Goal: Task Accomplishment & Management: Complete application form

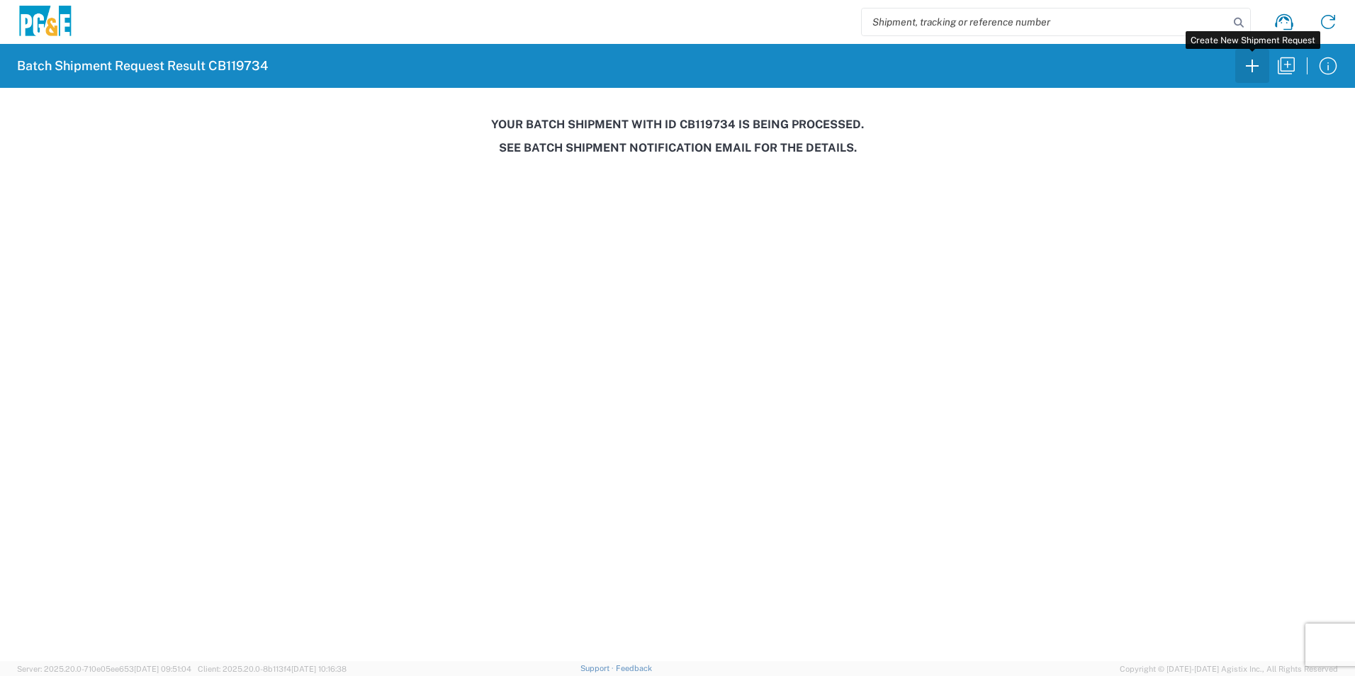
click at [1255, 65] on icon "button" at bounding box center [1252, 66] width 23 height 23
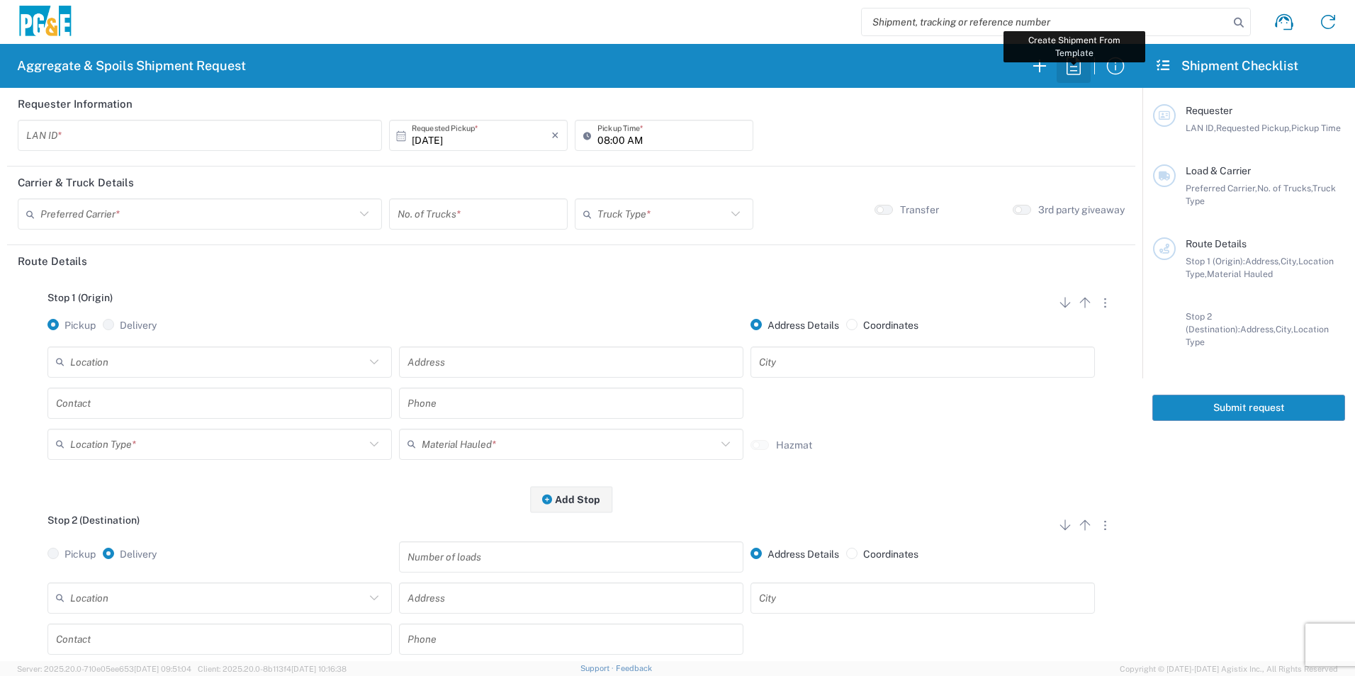
click at [1067, 64] on icon "button" at bounding box center [1074, 66] width 14 height 18
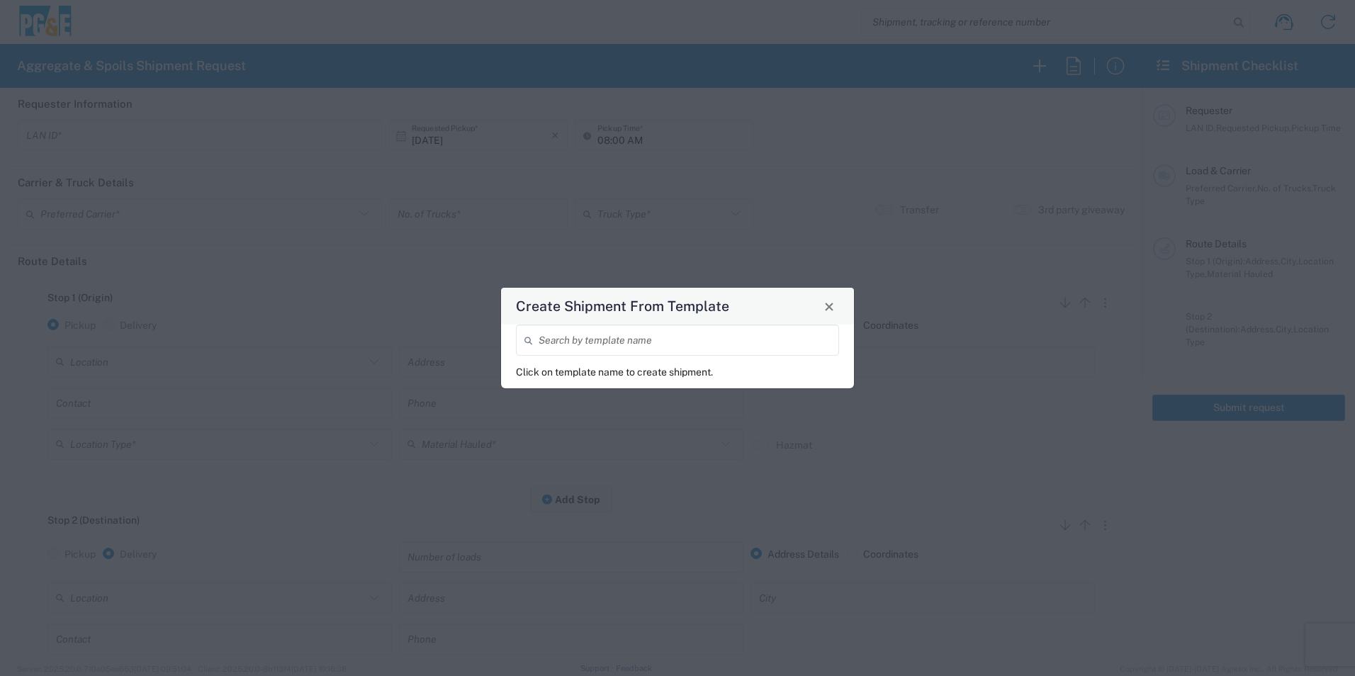
click at [588, 355] on div "Search by template name" at bounding box center [677, 340] width 323 height 31
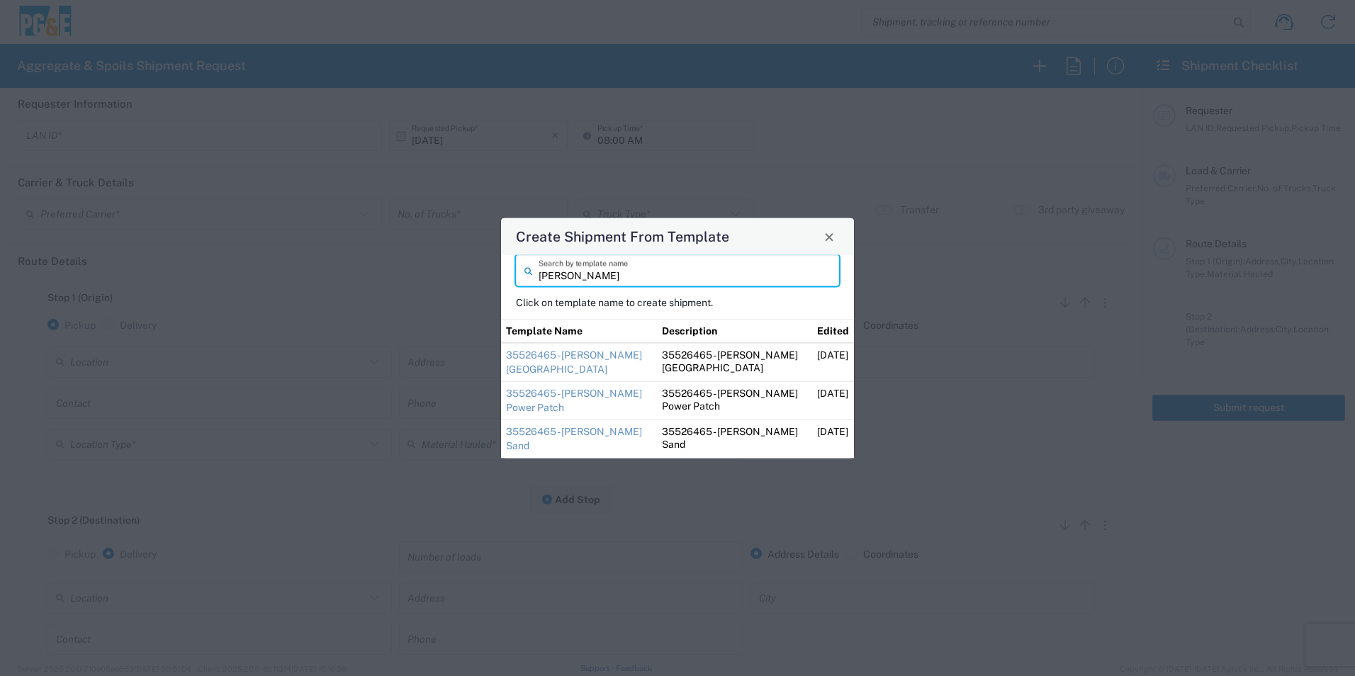
type input "[PERSON_NAME]"
click at [555, 361] on td "35526465 - [PERSON_NAME] [GEOGRAPHIC_DATA]" at bounding box center [579, 362] width 156 height 39
drag, startPoint x: 540, startPoint y: 352, endPoint x: 529, endPoint y: 252, distance: 101.3
click at [540, 352] on link "35526465 - [PERSON_NAME] [GEOGRAPHIC_DATA]" at bounding box center [574, 362] width 136 height 26
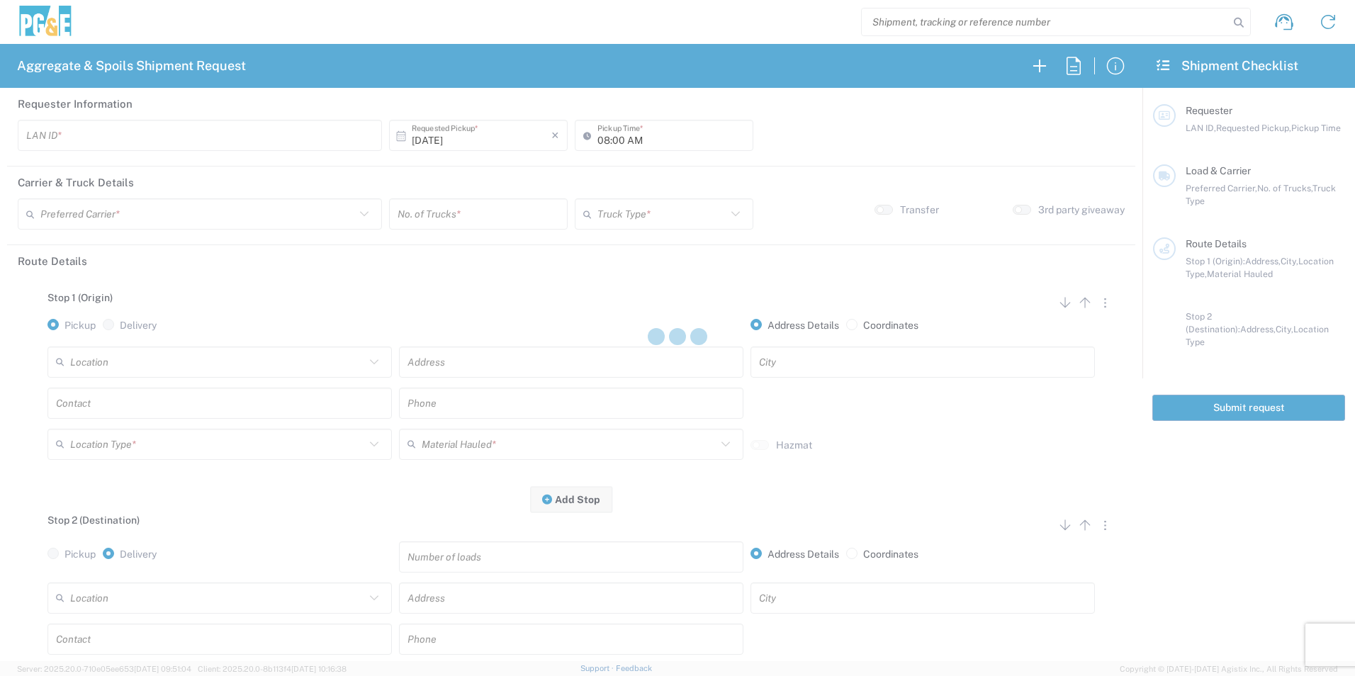
type input "STW8"
type input "06:30 AM"
type input "[PERSON_NAME] & Sons Trucking, Inc"
type input "Super Dump"
type textarea "Please deliver 3 Loads of [GEOGRAPHIC_DATA]"
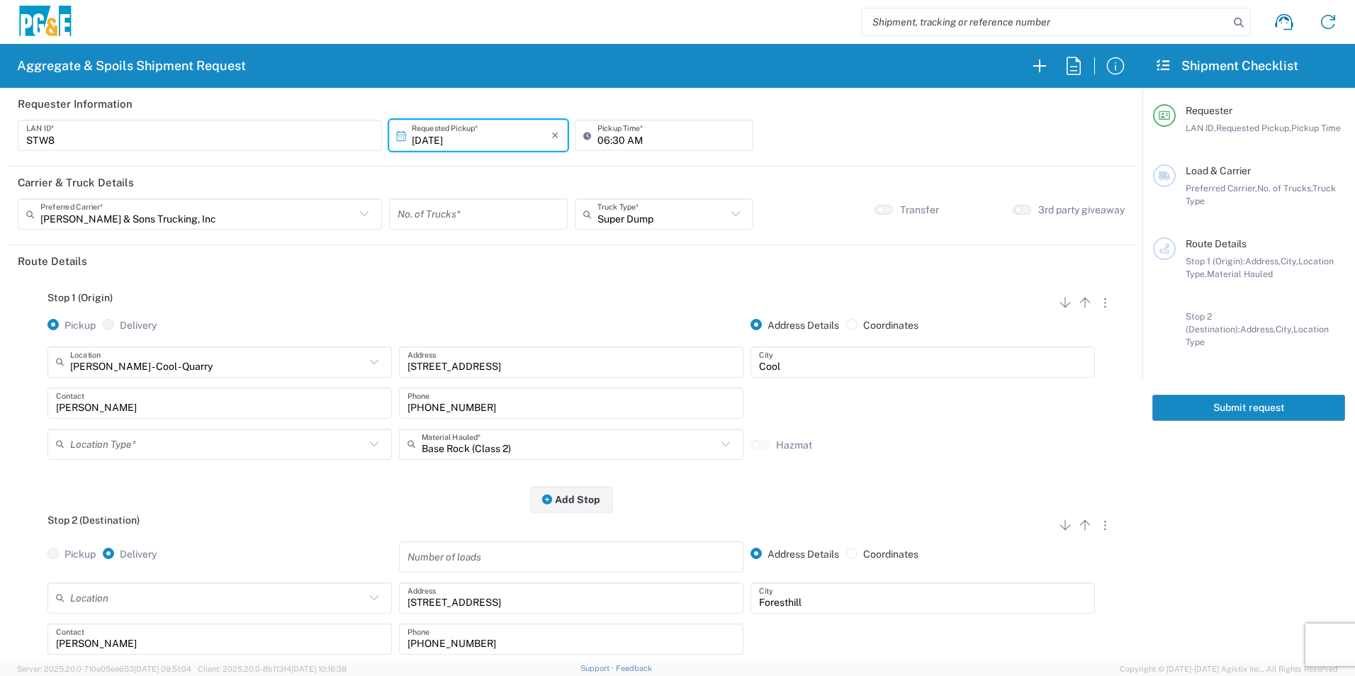
click at [476, 215] on input "number" at bounding box center [479, 214] width 162 height 25
type input "2"
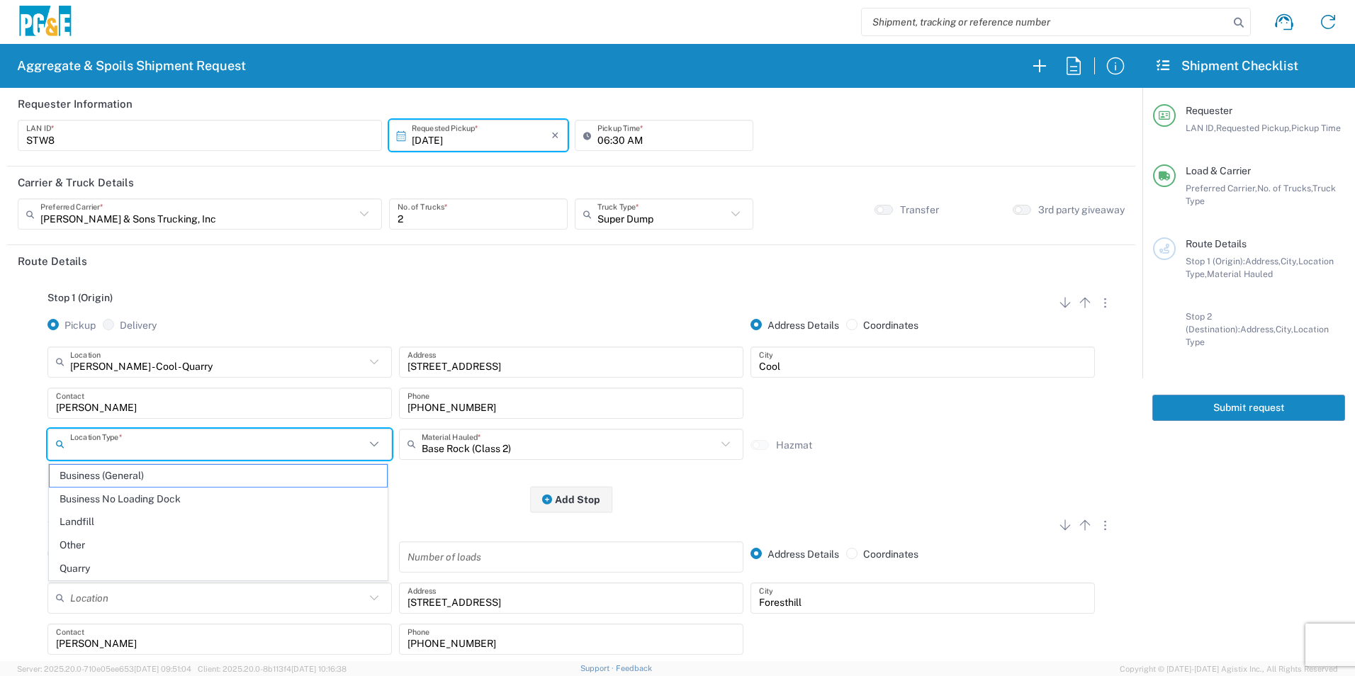
click at [201, 449] on input "text" at bounding box center [217, 444] width 295 height 25
click at [102, 566] on span "Quarry" at bounding box center [218, 569] width 337 height 22
type input "Quarry"
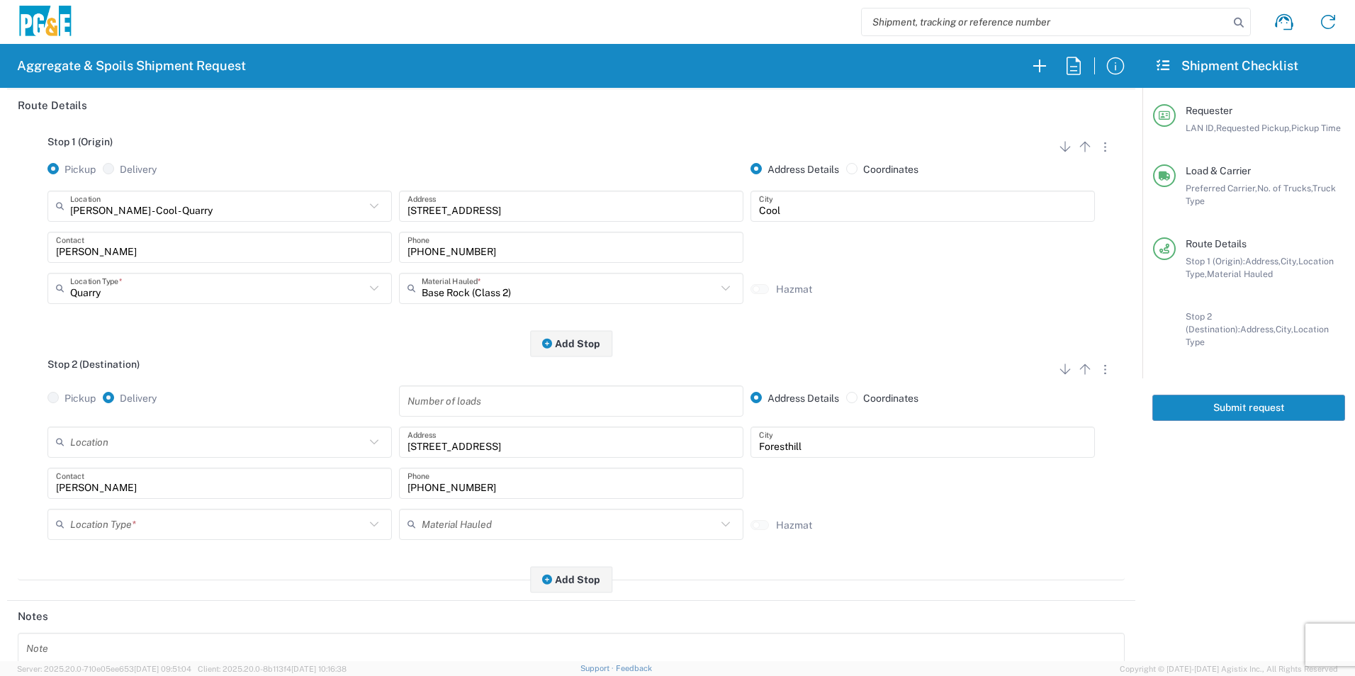
scroll to position [213, 0]
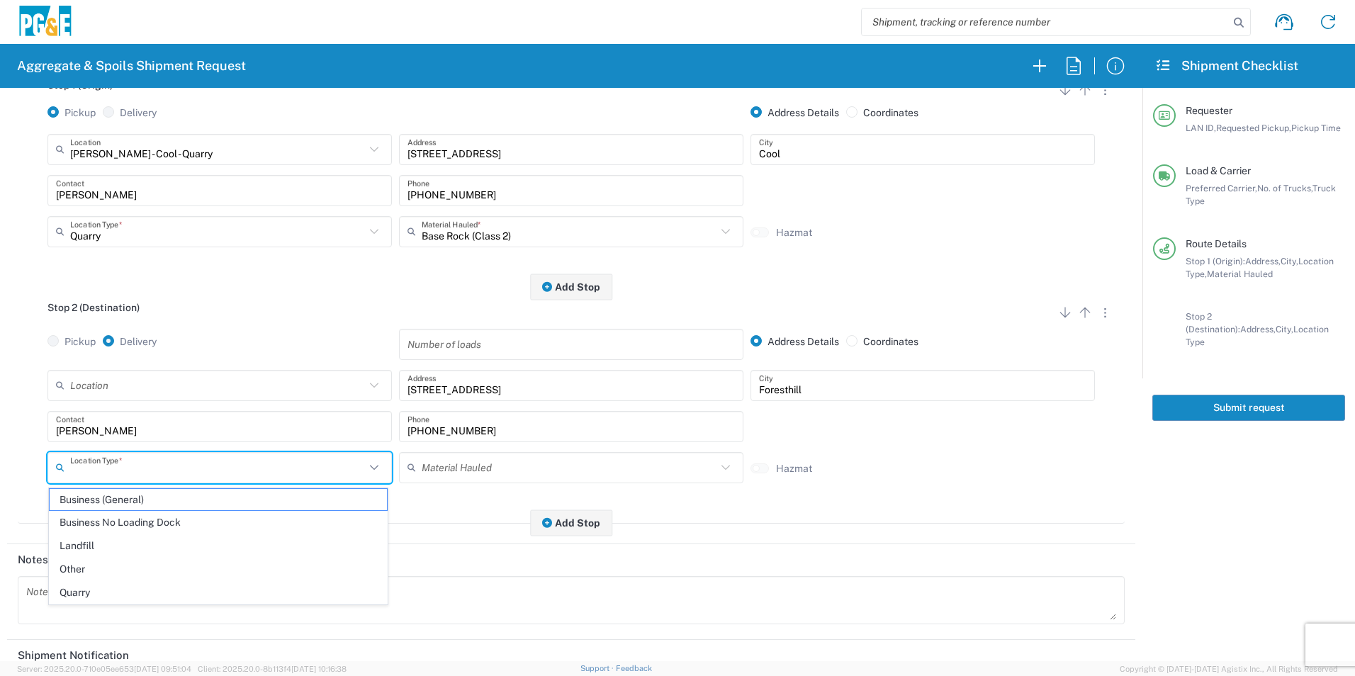
click at [136, 463] on input "text" at bounding box center [217, 467] width 295 height 25
click at [110, 562] on span "Other" at bounding box center [218, 569] width 337 height 22
type input "Other"
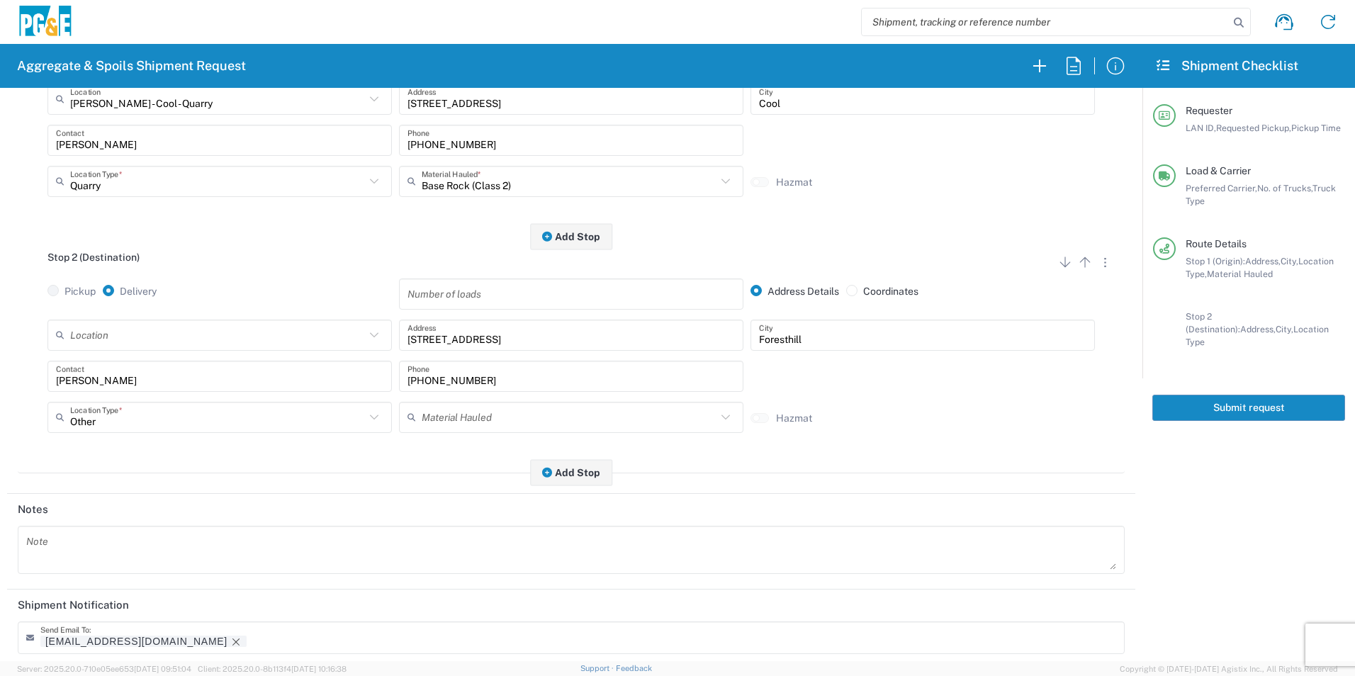
scroll to position [410, 0]
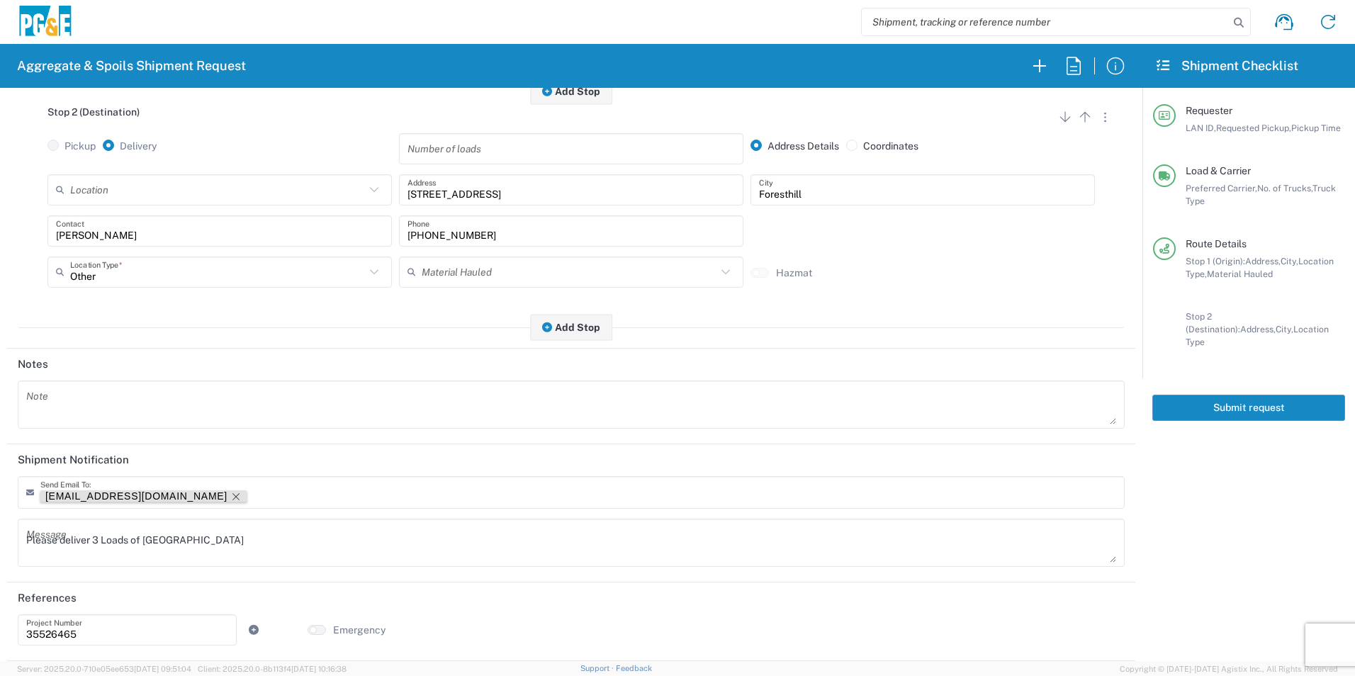
click at [230, 495] on icon "Remove tag" at bounding box center [235, 496] width 11 height 11
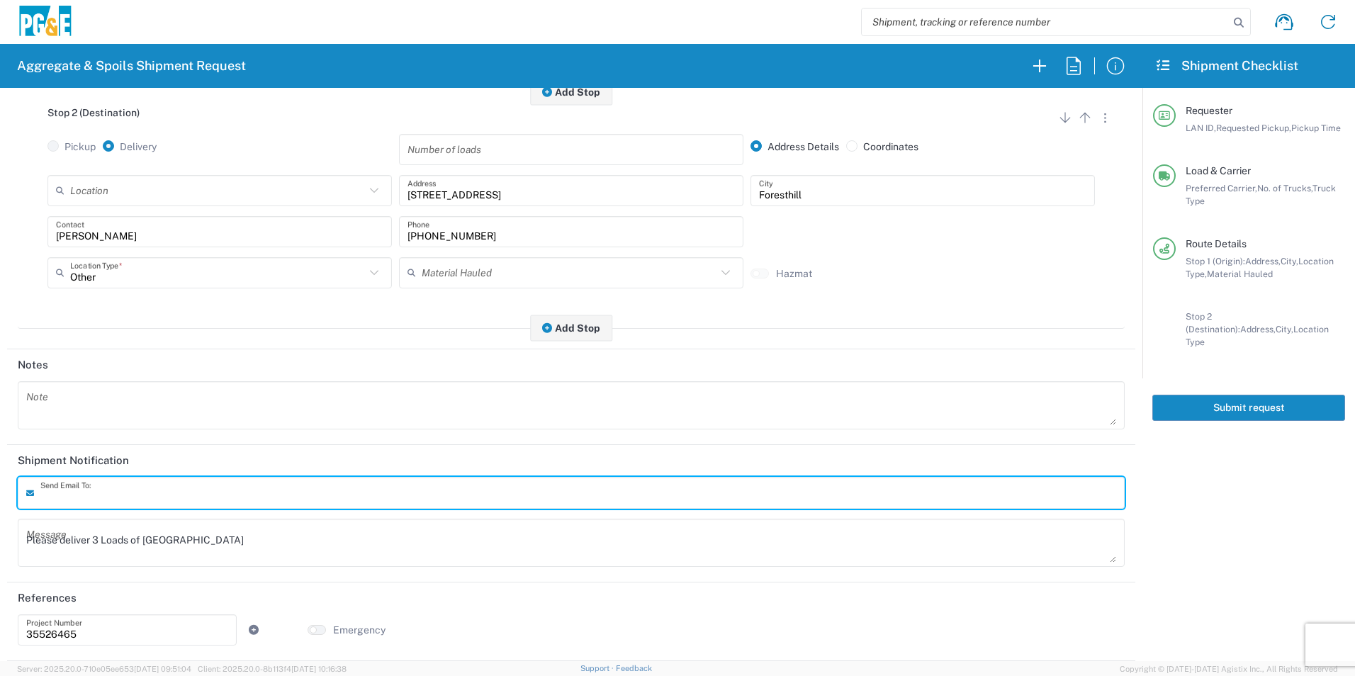
scroll to position [409, 0]
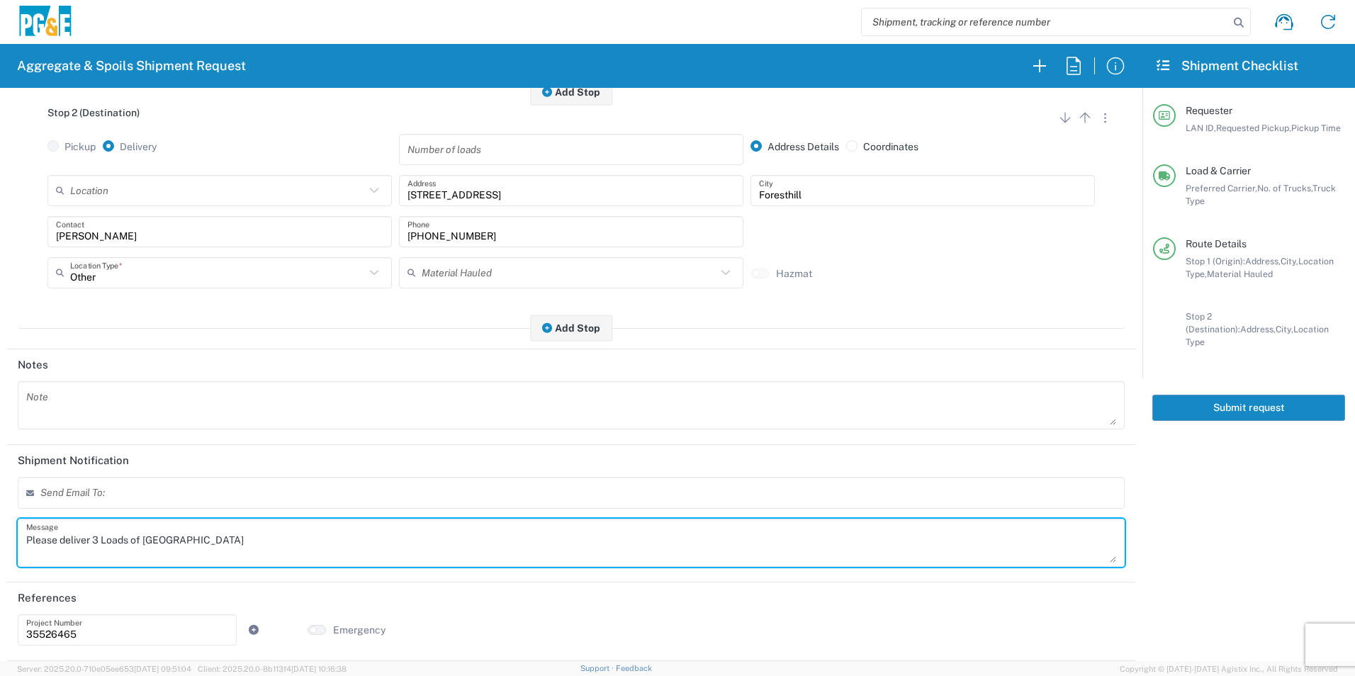
drag, startPoint x: 216, startPoint y: 530, endPoint x: -3, endPoint y: 524, distance: 219.1
click at [0, 524] on html "Aggregate & Spoils Shipment Request Requester Information STW8 LAN ID * [DATE] …" at bounding box center [677, 338] width 1355 height 676
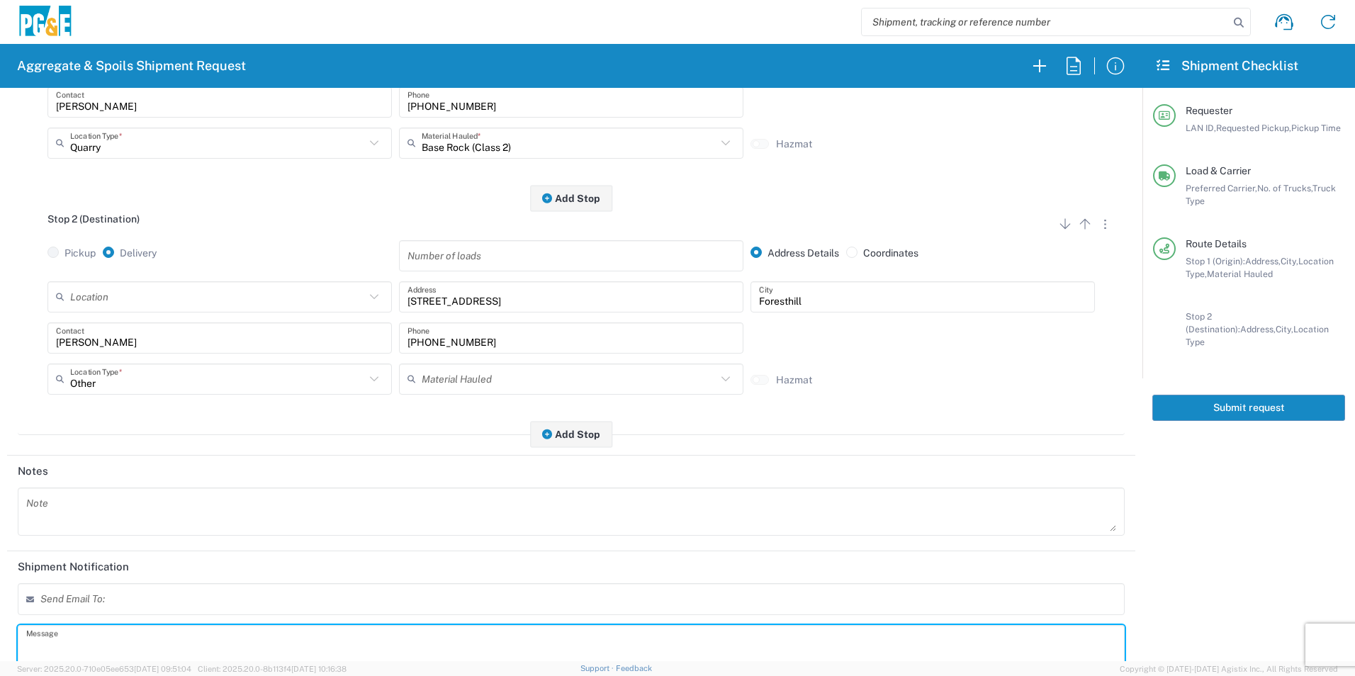
scroll to position [0, 0]
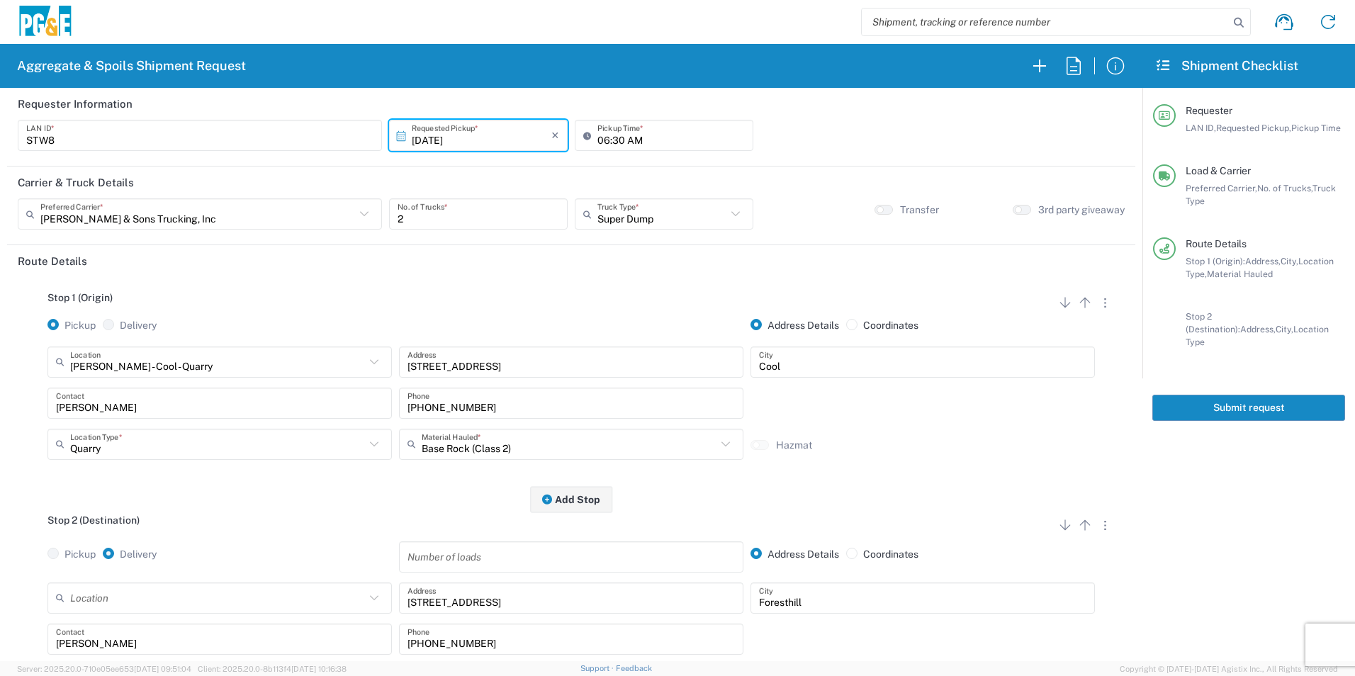
click at [1218, 395] on button "Submit request" at bounding box center [1248, 408] width 193 height 26
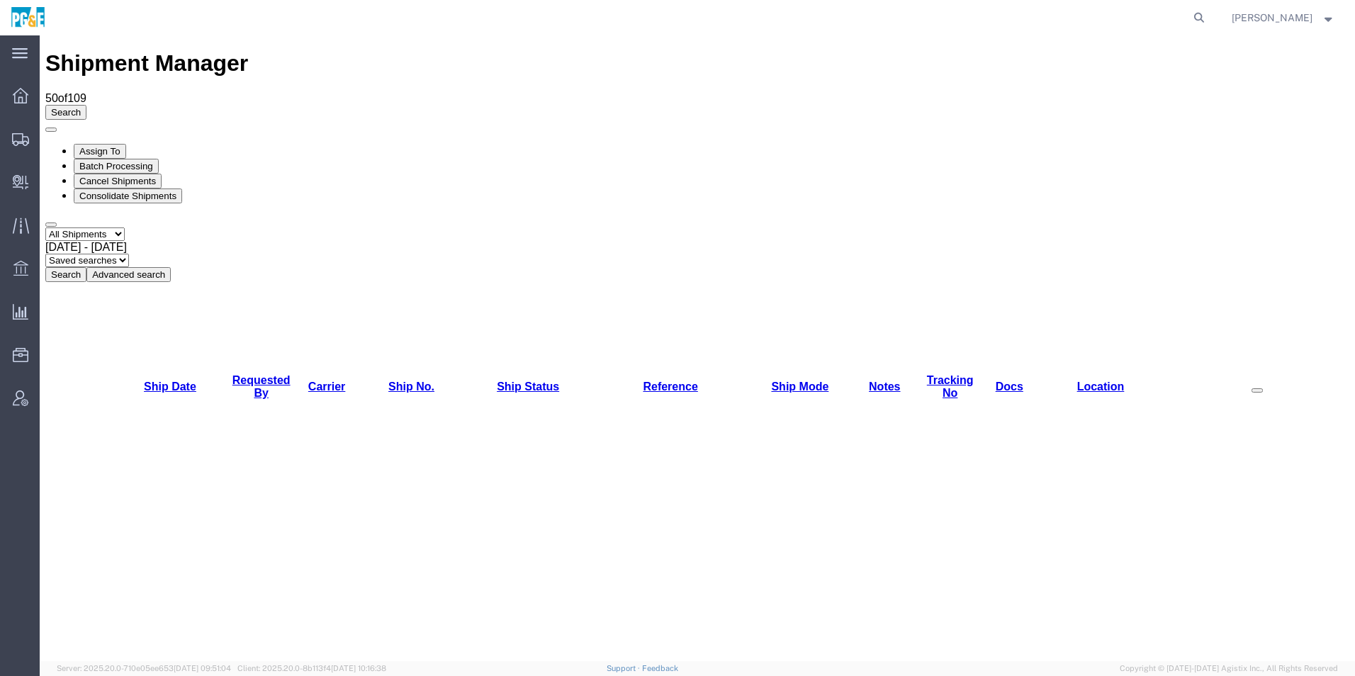
click at [254, 374] on link "Requested By" at bounding box center [261, 386] width 58 height 25
click at [269, 374] on link "Requested By" at bounding box center [261, 386] width 58 height 25
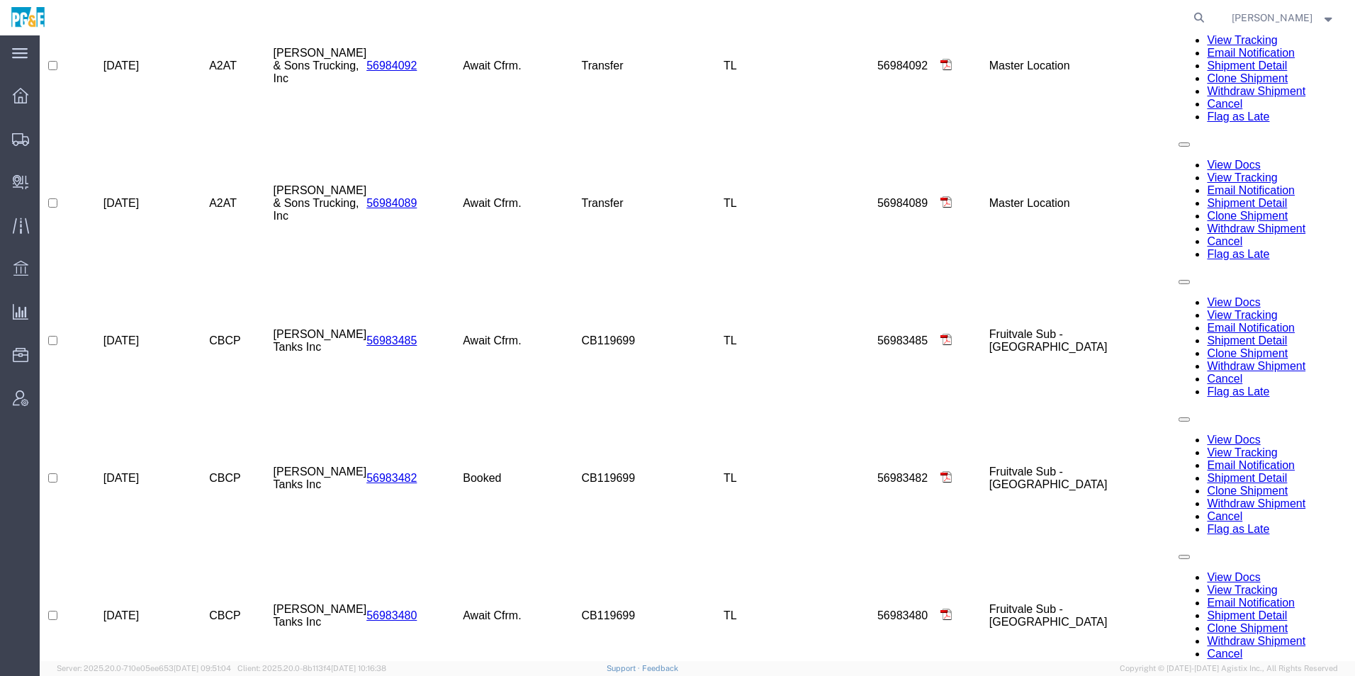
scroll to position [816, 0]
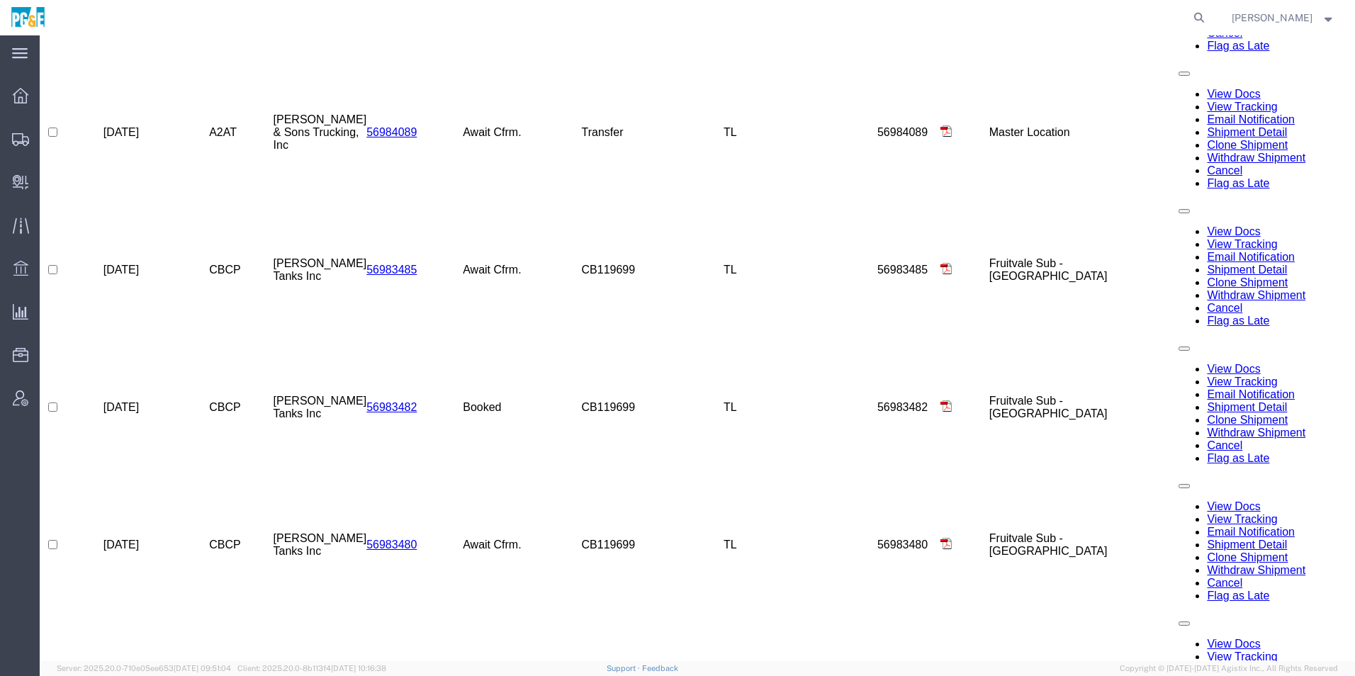
checkbox input "true"
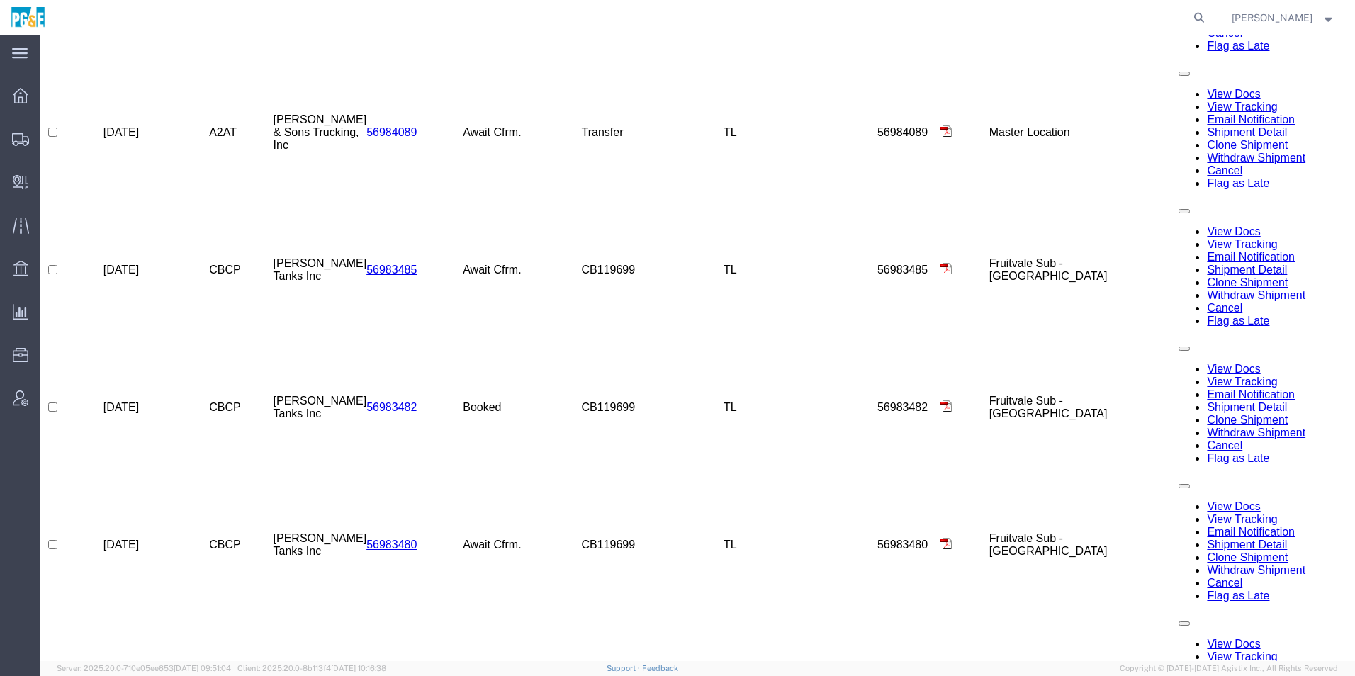
checkbox input "true"
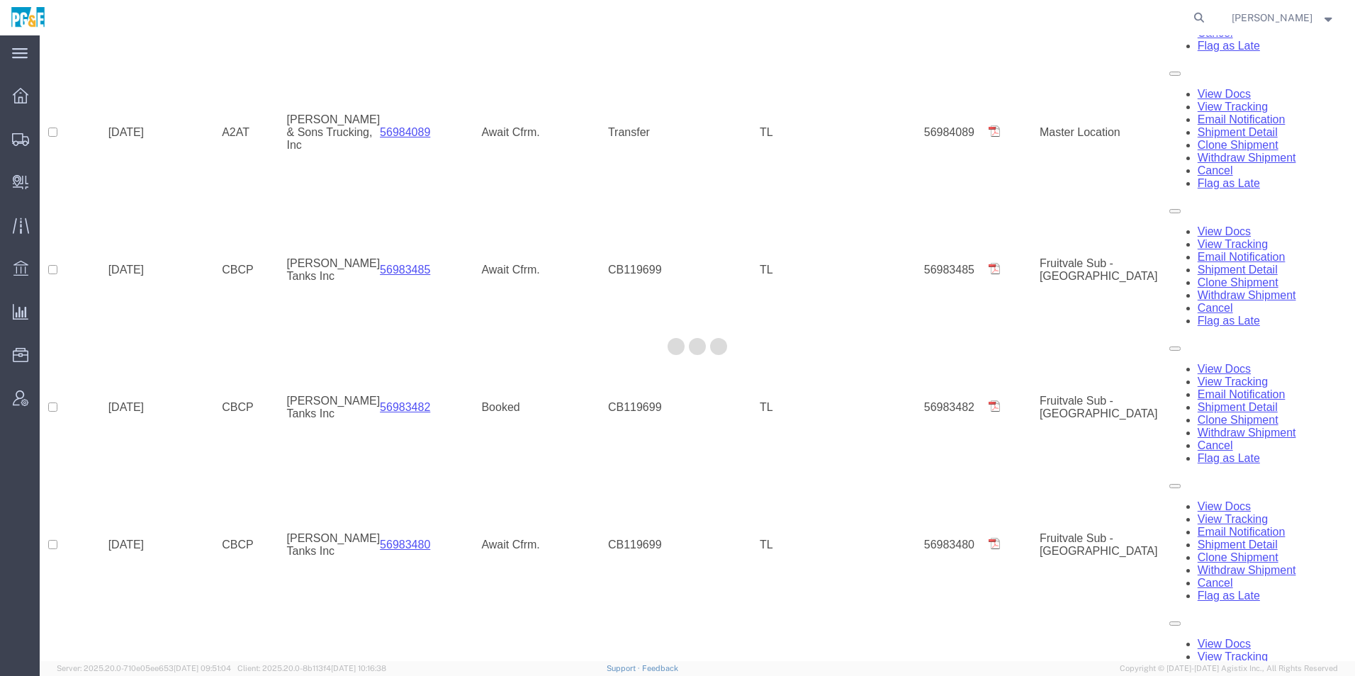
scroll to position [674, 0]
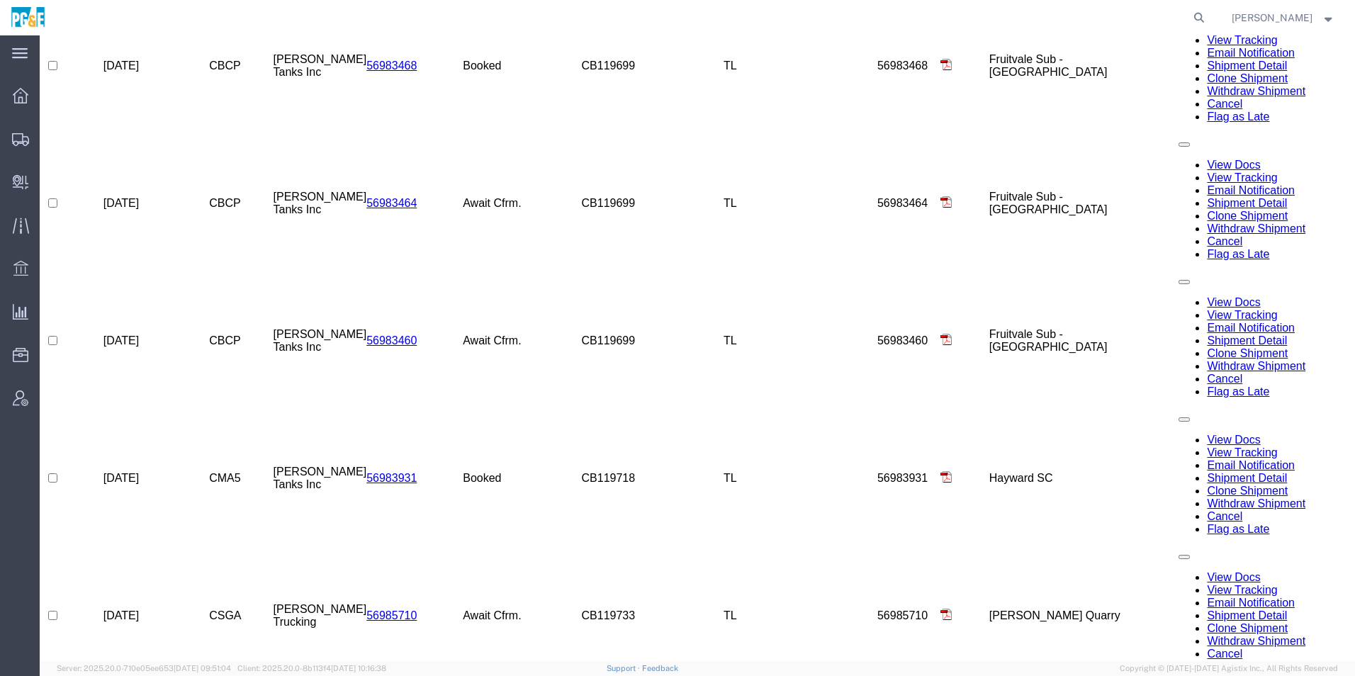
scroll to position [2124, 0]
